Goal: Task Accomplishment & Management: Use online tool/utility

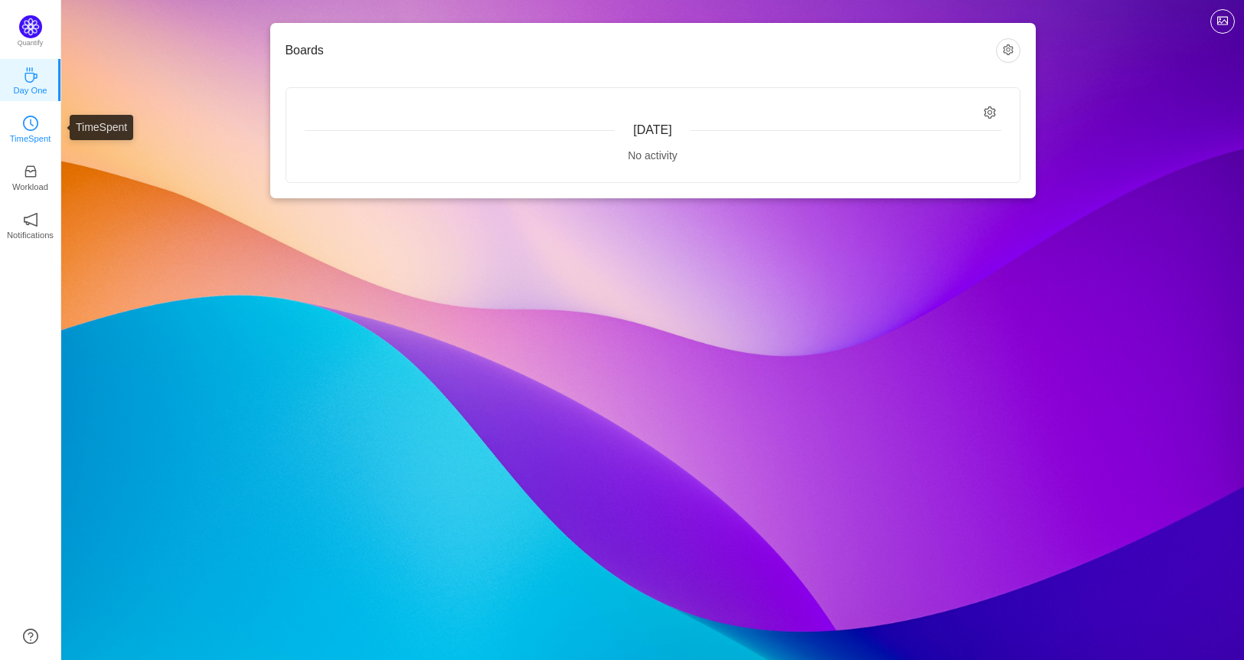
click at [32, 135] on p "TimeSpent" at bounding box center [30, 139] width 41 height 14
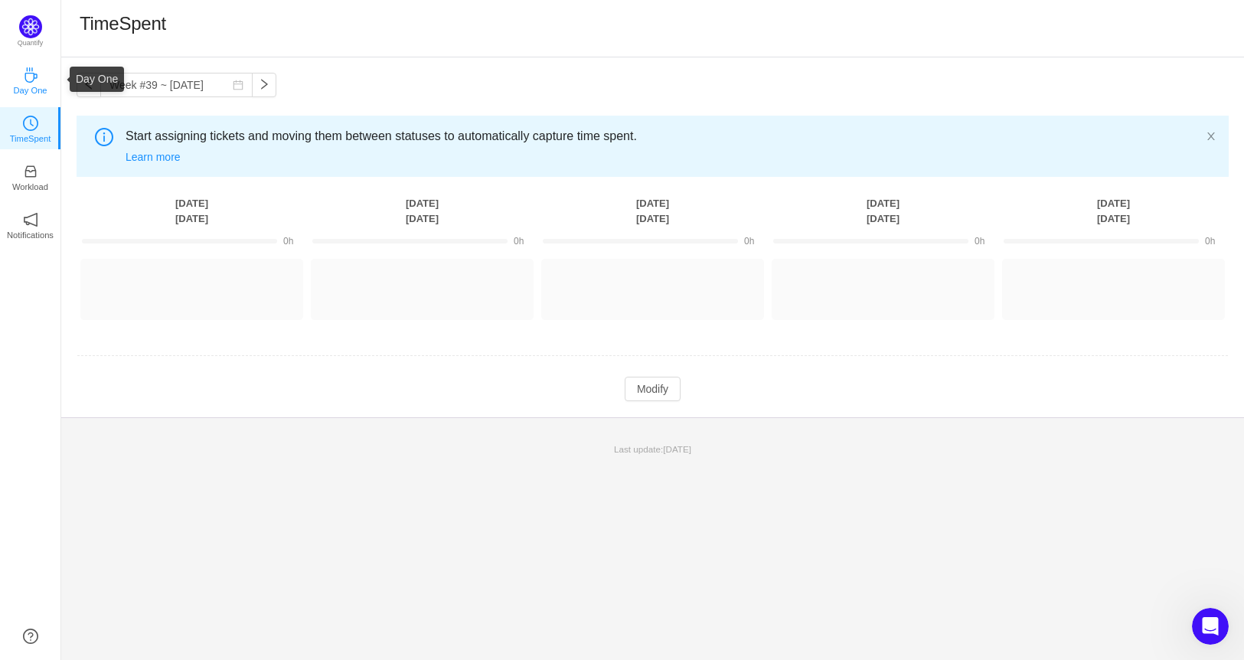
click at [33, 86] on p "Day One" at bounding box center [30, 90] width 34 height 14
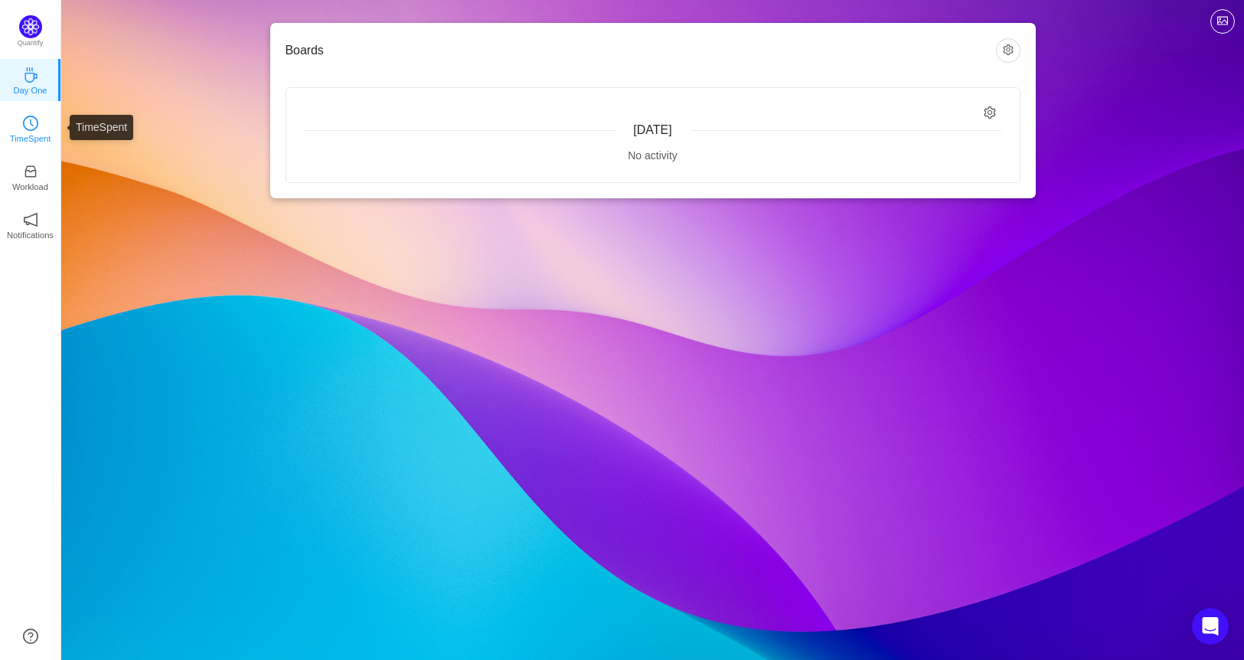
click at [23, 123] on link "TimeSpent" at bounding box center [30, 127] width 15 height 15
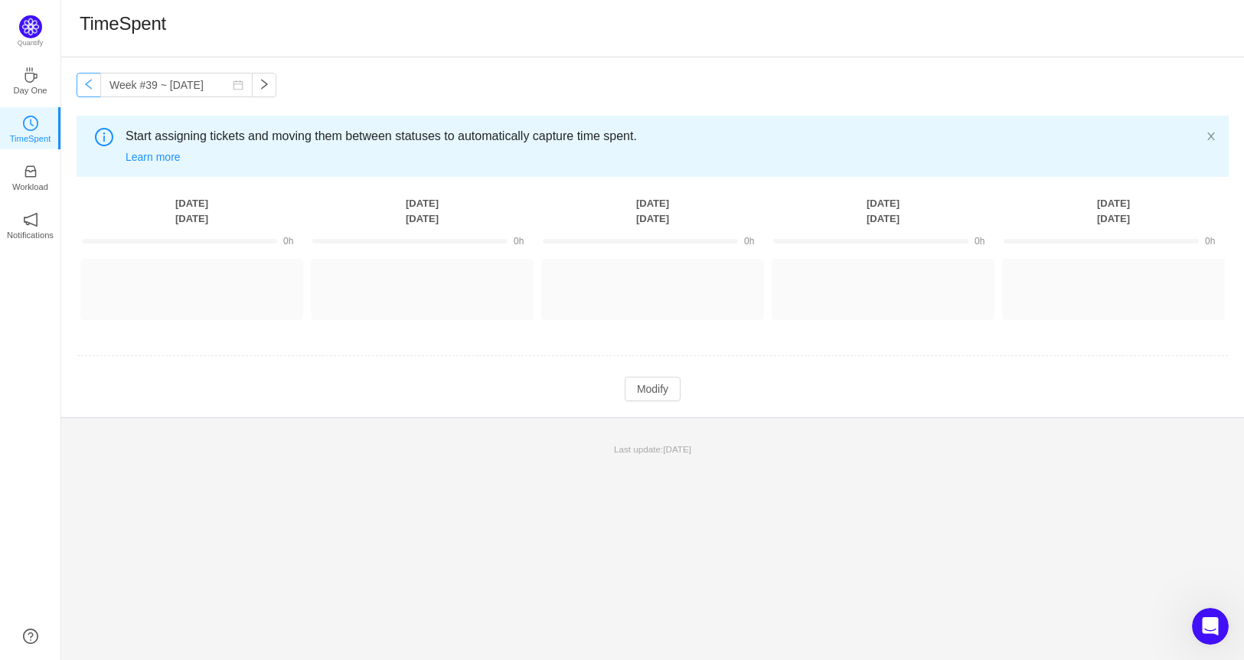
click at [82, 84] on button "button" at bounding box center [89, 85] width 24 height 24
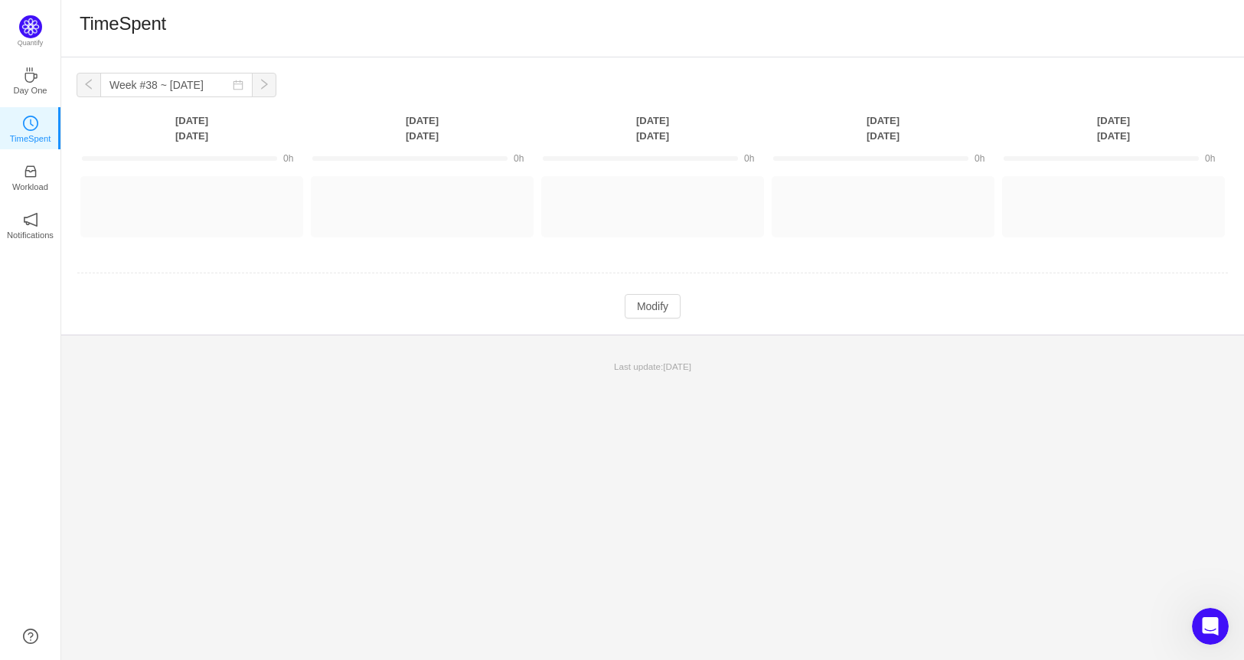
type input "Week #37 ~ [DATE]"
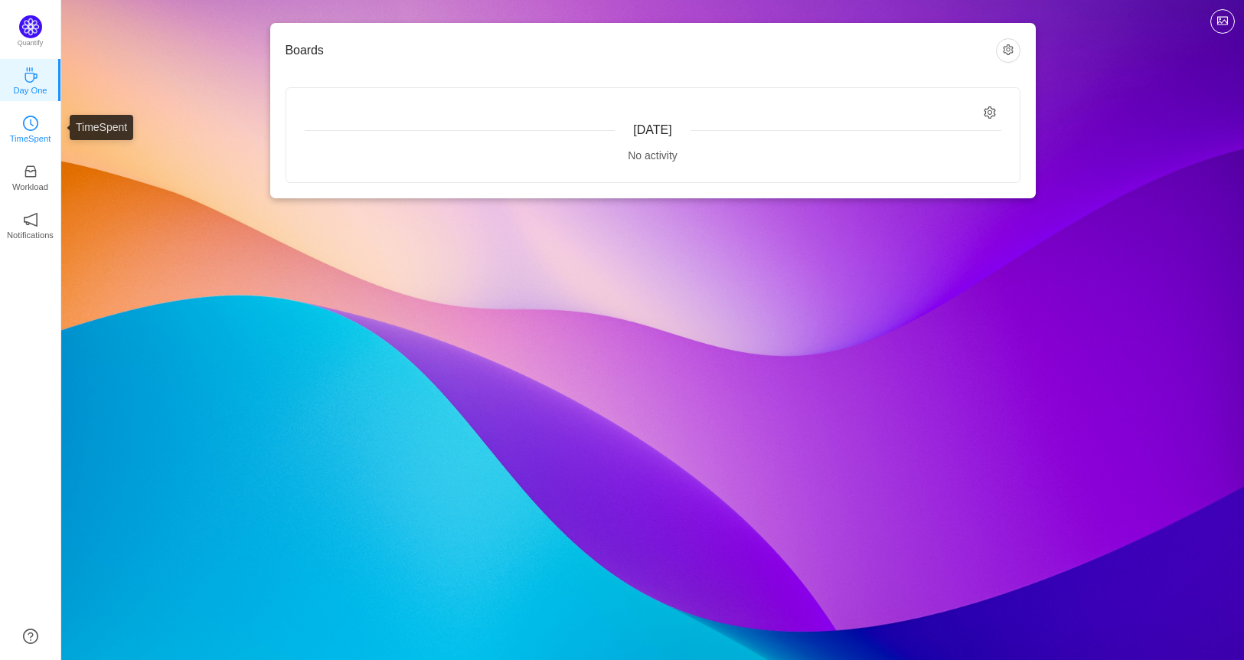
click at [36, 119] on icon "icon: clock-circle" at bounding box center [30, 123] width 15 height 15
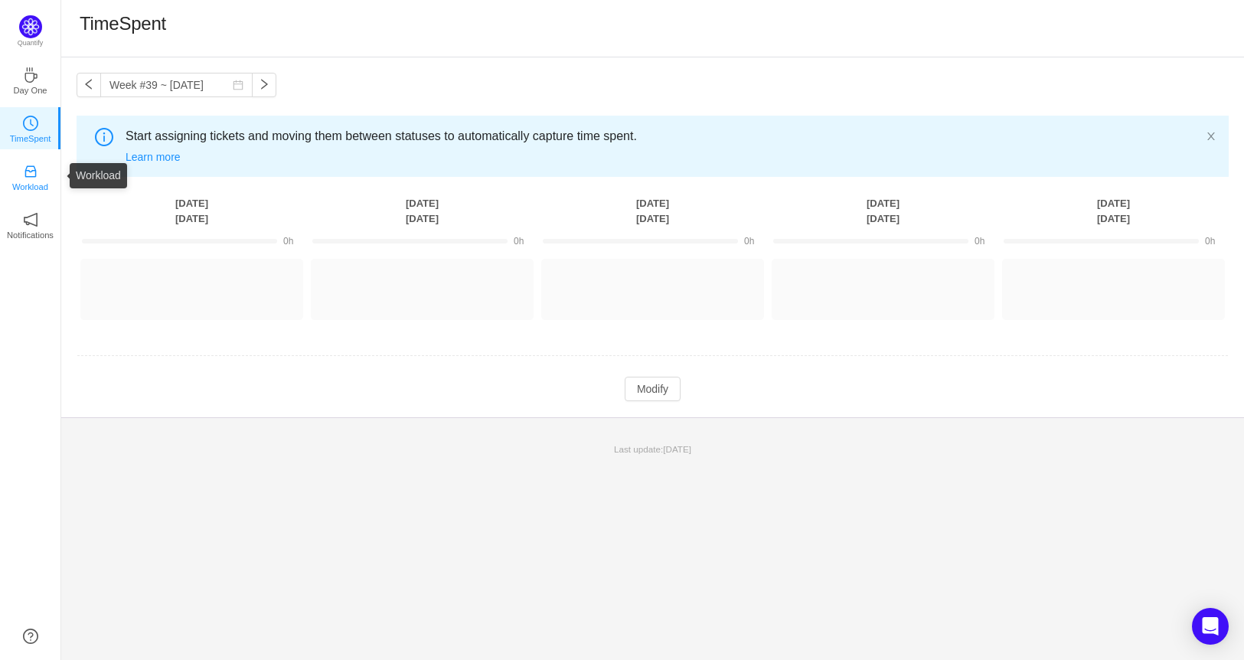
click at [28, 180] on p "Workload" at bounding box center [30, 187] width 36 height 14
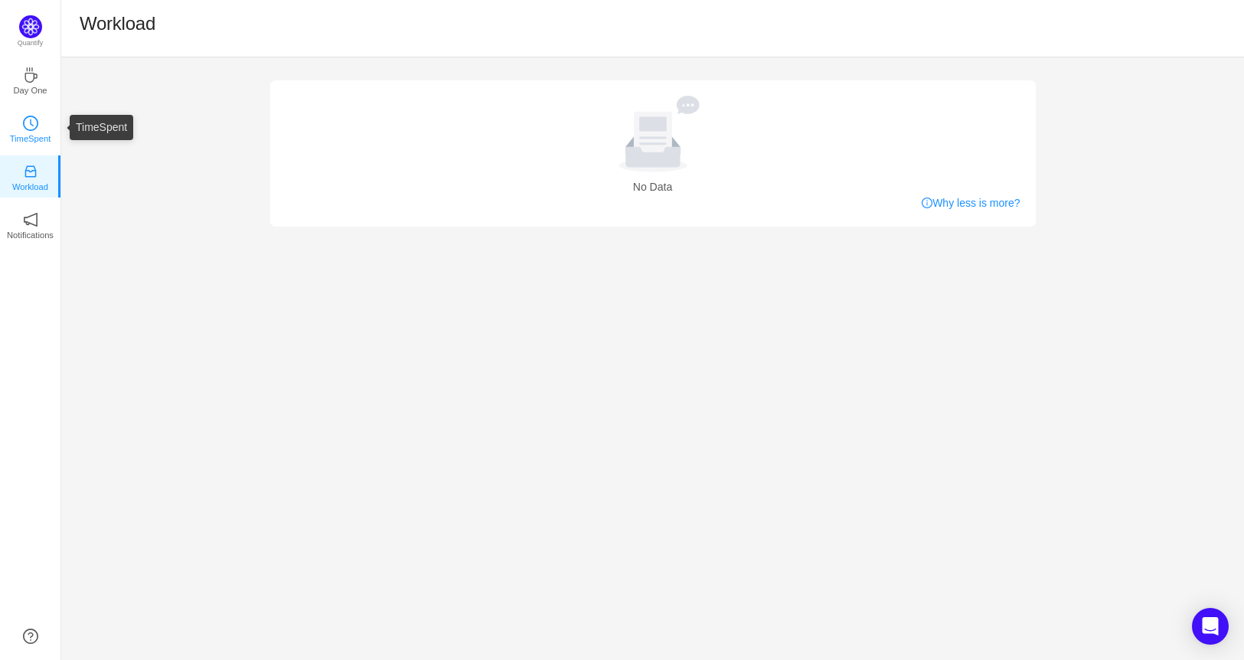
click at [17, 132] on p "TimeSpent" at bounding box center [30, 139] width 41 height 14
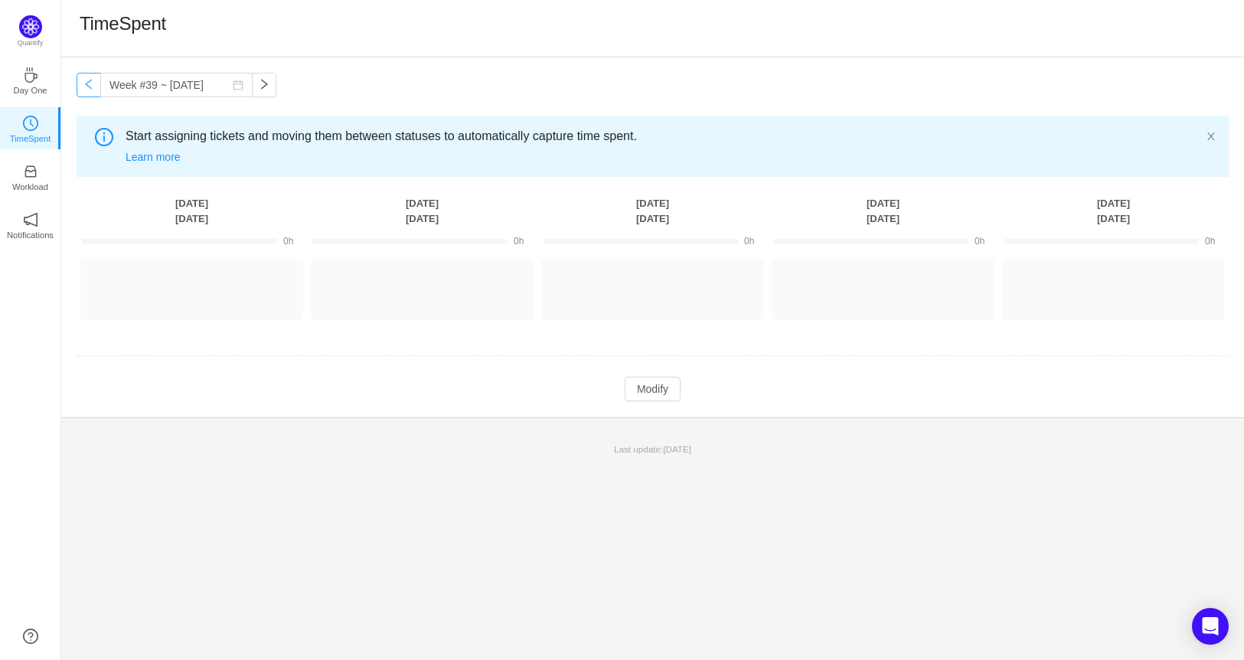
click at [86, 81] on button "button" at bounding box center [89, 85] width 24 height 24
click at [87, 83] on button "button" at bounding box center [89, 85] width 24 height 24
type input "Week #37 ~ [DATE]"
click at [190, 279] on button "Log Time" at bounding box center [180, 282] width 85 height 24
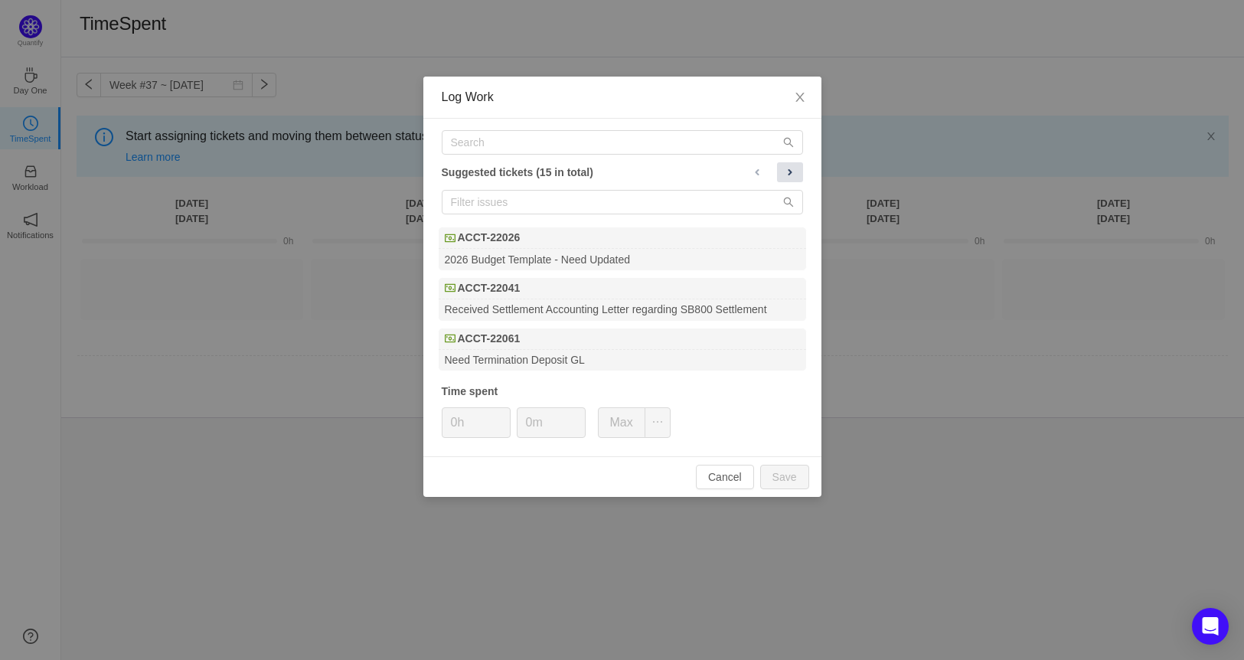
click at [788, 172] on span at bounding box center [790, 172] width 12 height 12
click at [729, 478] on button "Cancel" at bounding box center [725, 477] width 58 height 24
